Goal: Task Accomplishment & Management: Complete application form

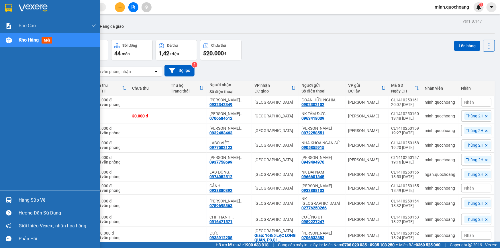
click at [15, 202] on div "Hàng sắp về" at bounding box center [50, 200] width 100 height 13
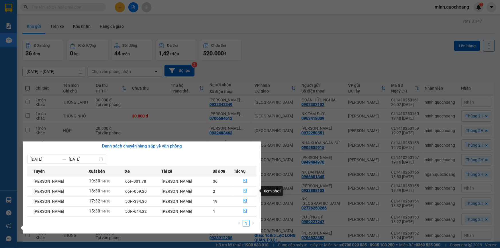
click at [246, 189] on button "button" at bounding box center [245, 191] width 22 height 9
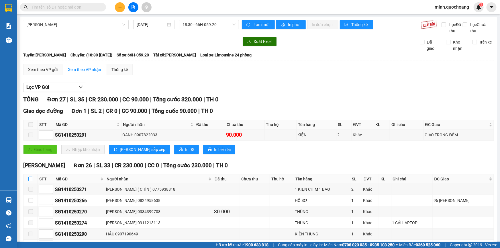
click at [32, 177] on input "checkbox" at bounding box center [30, 179] width 5 height 5
checkbox input "true"
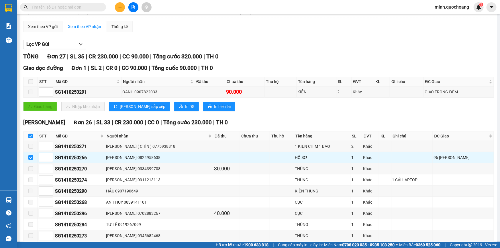
scroll to position [156, 0]
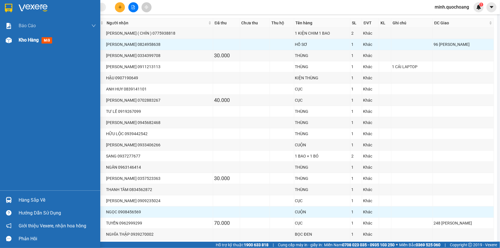
click at [10, 44] on div at bounding box center [9, 40] width 10 height 10
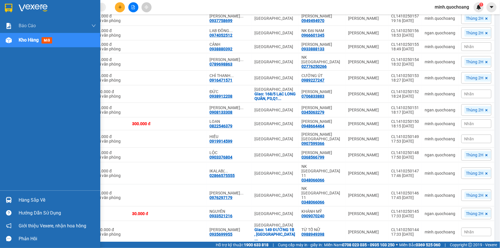
click at [3, 199] on div "Hàng sắp về" at bounding box center [50, 200] width 100 height 13
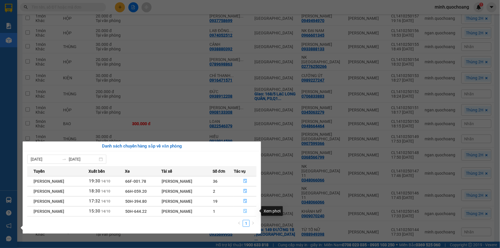
click at [246, 212] on icon "file-done" at bounding box center [245, 211] width 4 height 4
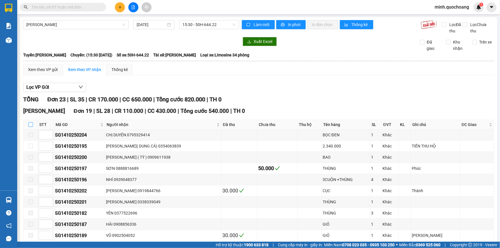
click at [31, 123] on input "checkbox" at bounding box center [30, 124] width 5 height 5
checkbox input "true"
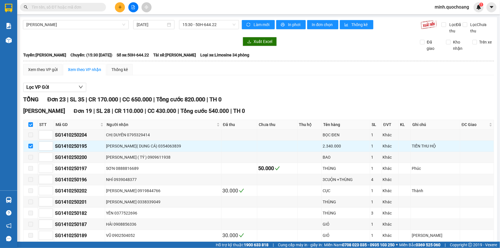
click at [31, 123] on input "checkbox" at bounding box center [30, 124] width 5 height 5
checkbox input "false"
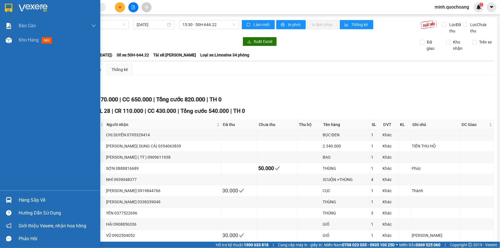
click at [11, 202] on div at bounding box center [9, 200] width 10 height 10
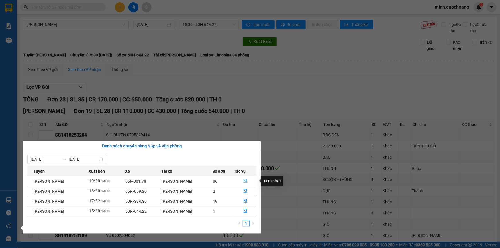
click at [247, 180] on icon "file-done" at bounding box center [245, 181] width 4 height 4
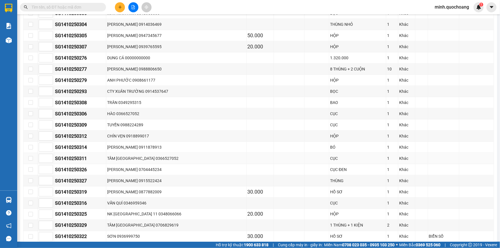
scroll to position [393, 0]
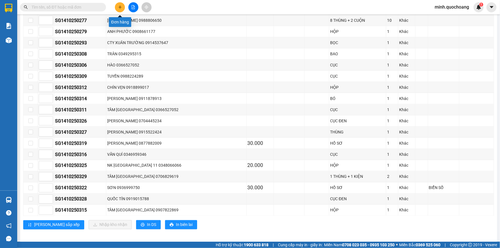
click at [123, 8] on button at bounding box center [120, 7] width 10 height 10
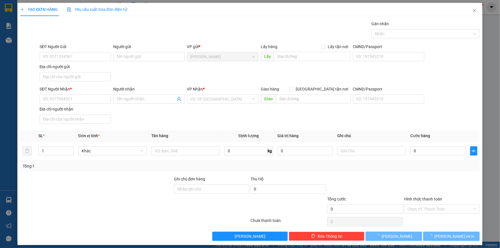
click at [78, 52] on div "SĐT Người Gửi" at bounding box center [75, 48] width 71 height 9
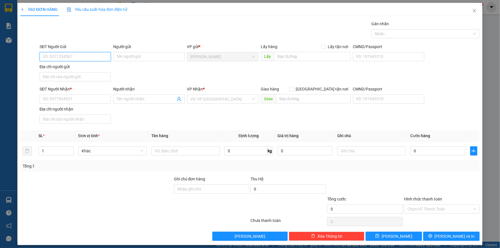
click at [77, 55] on input "SĐT Người Gửi" at bounding box center [75, 56] width 71 height 9
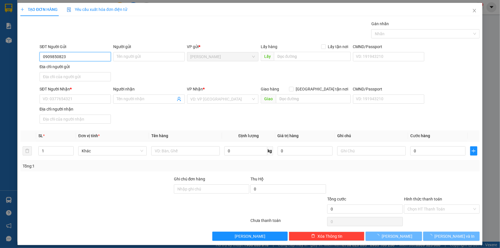
click at [77, 55] on input "0909850823" at bounding box center [75, 56] width 71 height 9
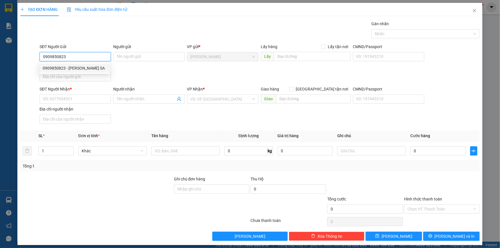
type input "0909850823"
click at [83, 62] on div "SĐT Người Gửi 0909850823" at bounding box center [75, 54] width 71 height 20
click at [85, 66] on div "Địa chỉ người gửi" at bounding box center [75, 67] width 71 height 6
click at [85, 72] on input "Địa chỉ người gửi" at bounding box center [75, 76] width 71 height 9
click at [86, 60] on input "0909850823" at bounding box center [75, 56] width 71 height 9
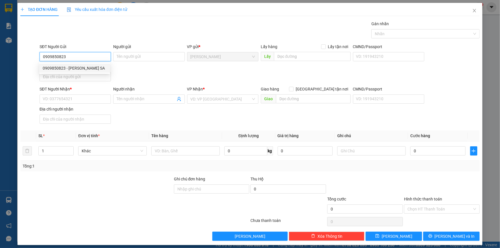
click at [84, 68] on div "0909850823 - TRẦN THỊ TUYẾT SA" at bounding box center [75, 68] width 64 height 6
type input "TRẦN THỊ TUYẾT SA"
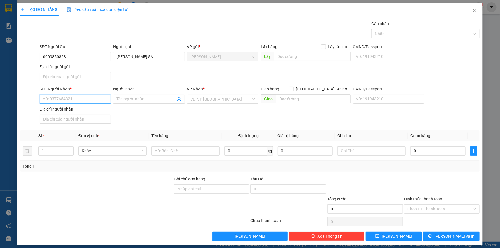
click at [84, 101] on input "SĐT Người Nhận *" at bounding box center [75, 99] width 71 height 9
click at [83, 129] on div "0972805820 - VÕ THỊ TÀI LINH" at bounding box center [75, 129] width 64 height 6
type input "0972805820"
type input "VÕ THỊ TÀI LINH"
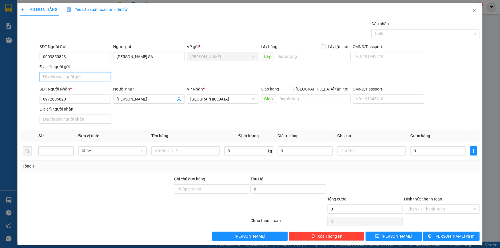
click at [79, 75] on input "Địa chỉ người gửi" at bounding box center [75, 76] width 71 height 9
type input "TÂN THUẬN TÂY , CAO LÃNH , ĐỒNG THÁP"
click at [155, 152] on input "text" at bounding box center [185, 151] width 69 height 9
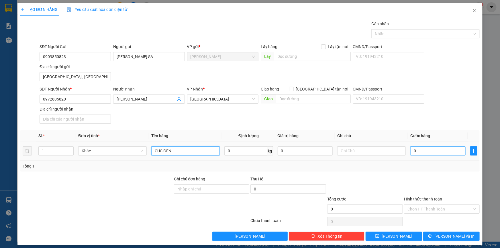
type input "CỤC ĐEN"
click at [424, 152] on input "0" at bounding box center [438, 151] width 55 height 9
type input "3"
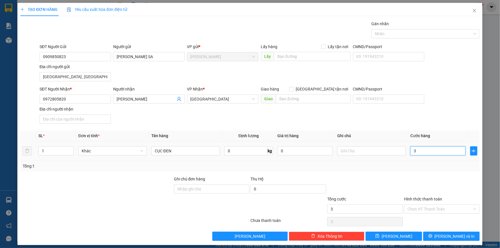
type input "30"
type input "30.000"
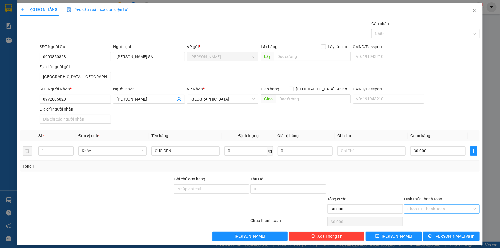
click at [421, 207] on input "Hình thức thanh toán" at bounding box center [440, 209] width 65 height 9
click at [420, 217] on div "Tại văn phòng" at bounding box center [439, 220] width 68 height 6
type input "0"
click at [436, 239] on button "Lưu và In" at bounding box center [451, 236] width 56 height 9
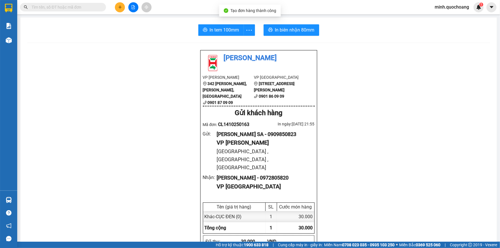
click at [229, 30] on span "In tem 100mm" at bounding box center [225, 29] width 30 height 7
click at [301, 28] on span "In biên nhận 80mm" at bounding box center [295, 29] width 40 height 7
